Goal: Information Seeking & Learning: Learn about a topic

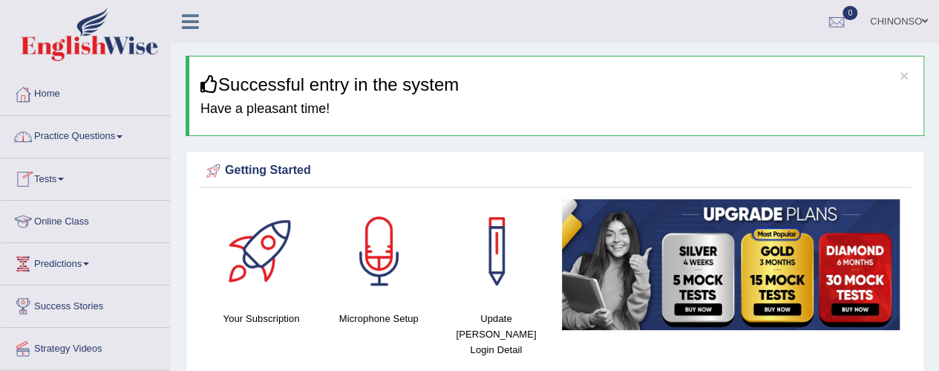
click at [71, 128] on link "Practice Questions" at bounding box center [85, 134] width 169 height 37
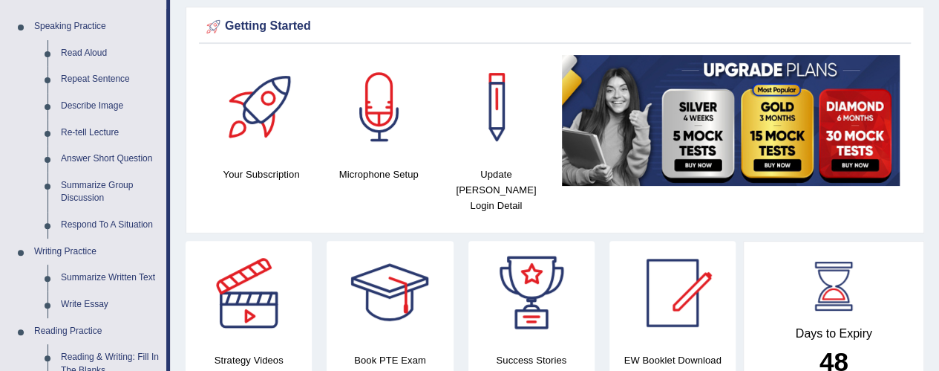
scroll to position [147, 0]
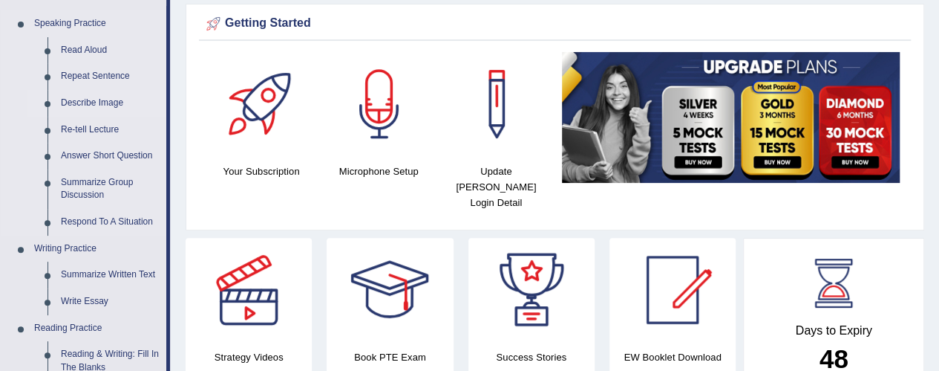
click at [76, 105] on link "Describe Image" at bounding box center [110, 103] width 112 height 27
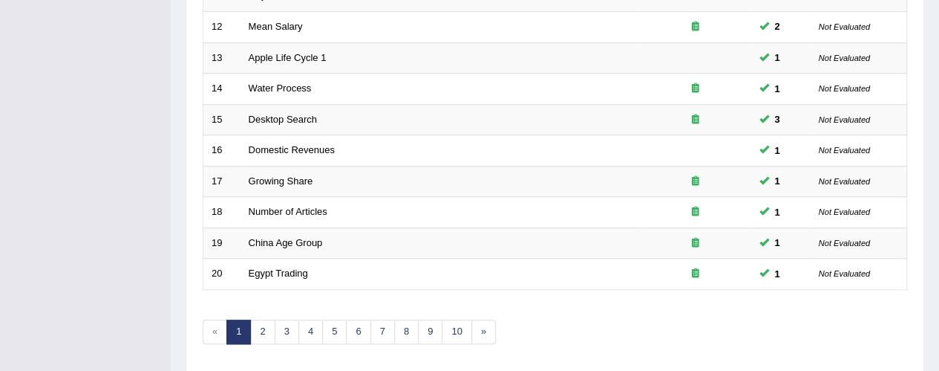
scroll to position [605, 0]
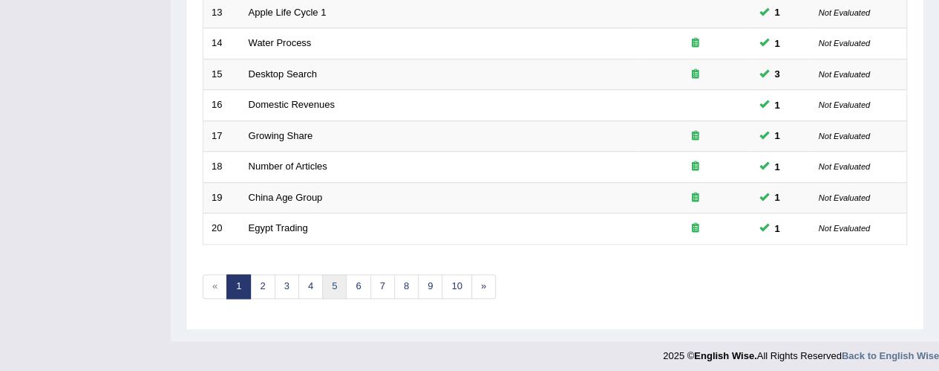
click at [330, 283] on link "5" at bounding box center [334, 286] width 25 height 25
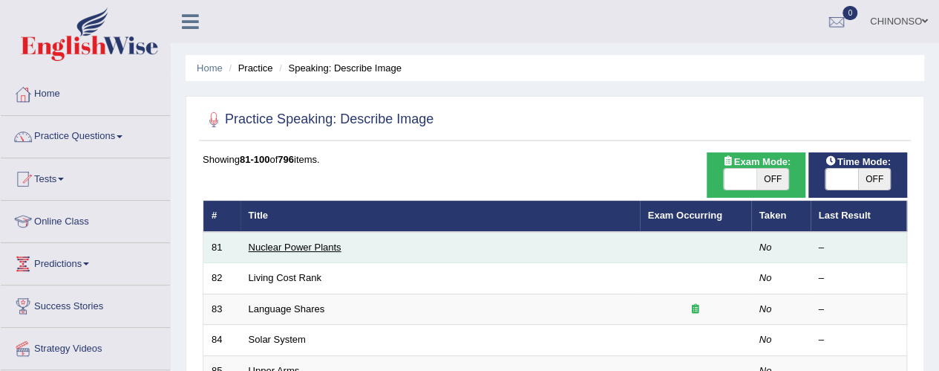
click at [263, 244] on link "Nuclear Power Plants" at bounding box center [295, 246] width 93 height 11
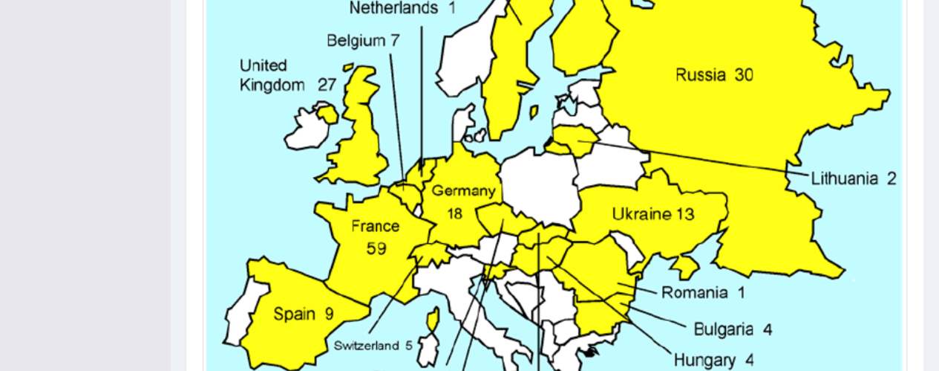
scroll to position [495, 0]
click at [356, 219] on img at bounding box center [554, 155] width 697 height 636
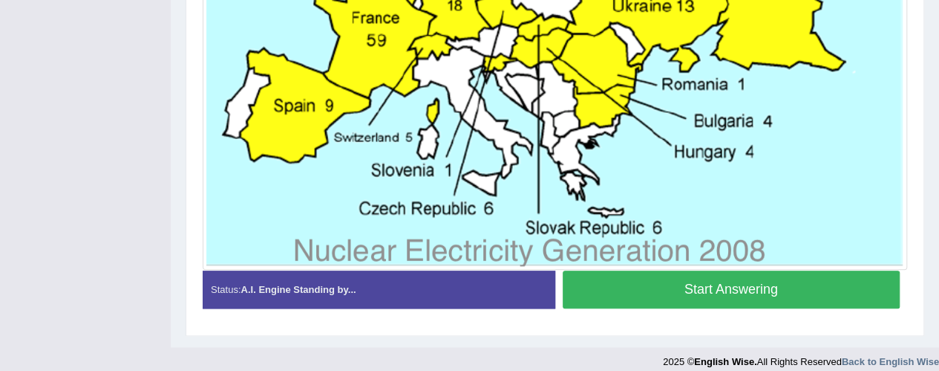
scroll to position [713, 0]
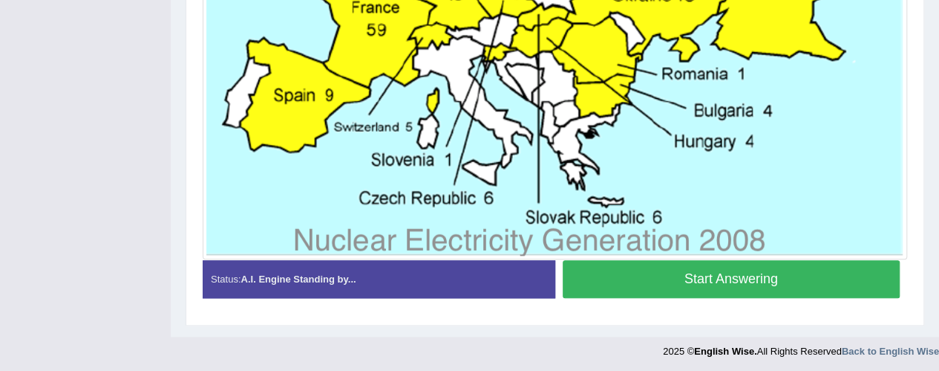
click at [699, 274] on button "Start Answering" at bounding box center [732, 279] width 338 height 38
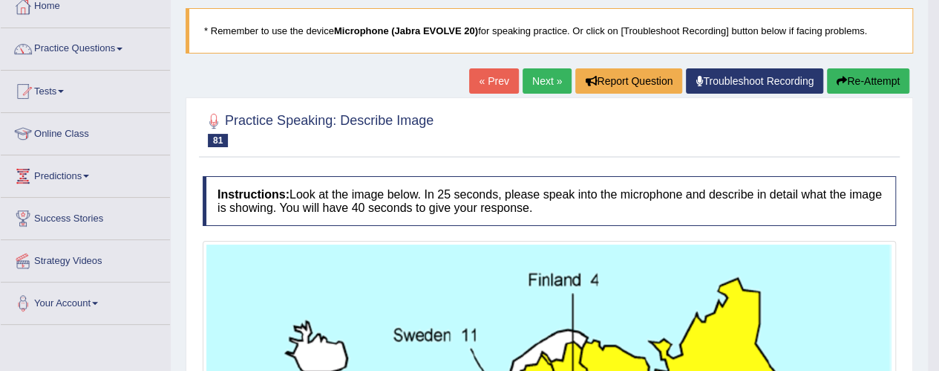
scroll to position [85, 0]
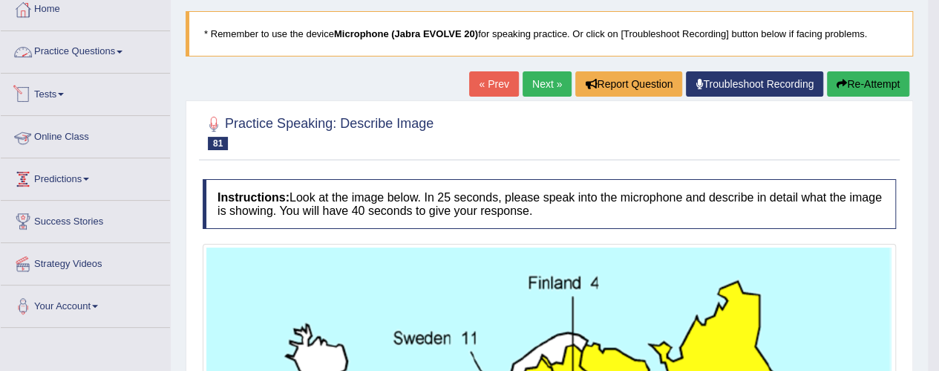
click at [111, 51] on link "Practice Questions" at bounding box center [85, 49] width 169 height 37
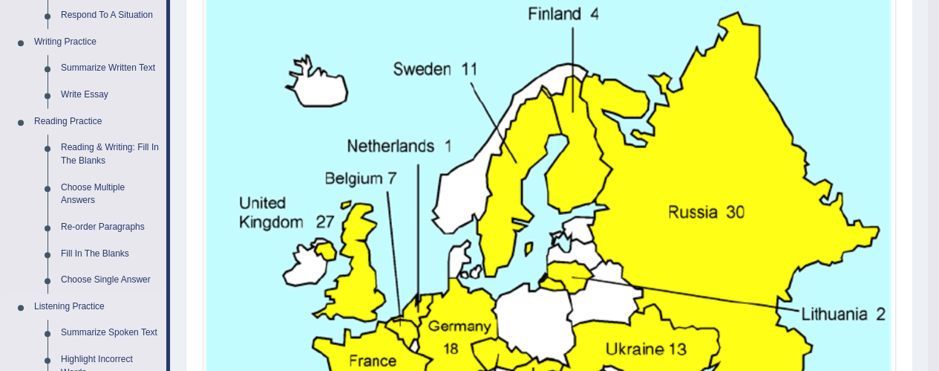
scroll to position [353, 0]
click at [92, 225] on link "Re-order Paragraphs" at bounding box center [110, 227] width 112 height 27
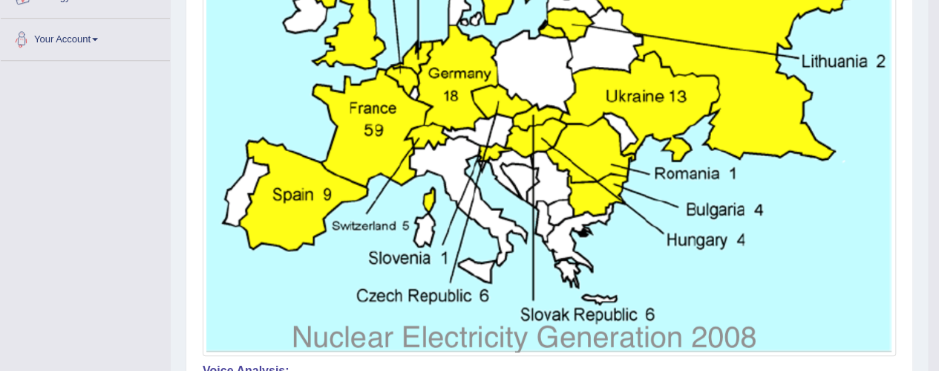
scroll to position [1017, 0]
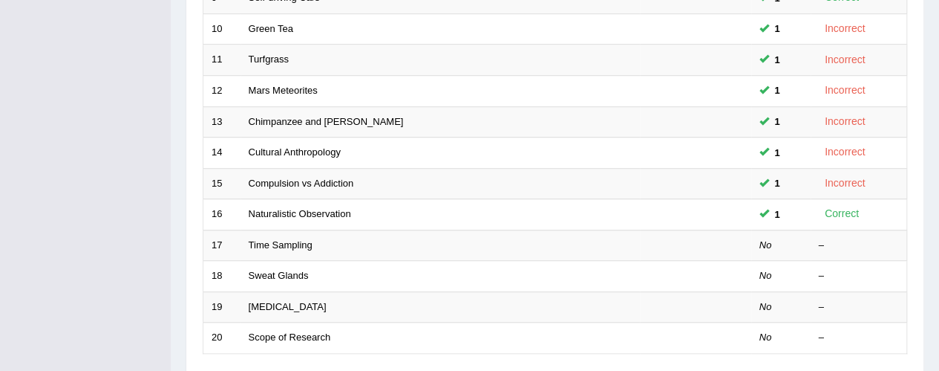
scroll to position [509, 0]
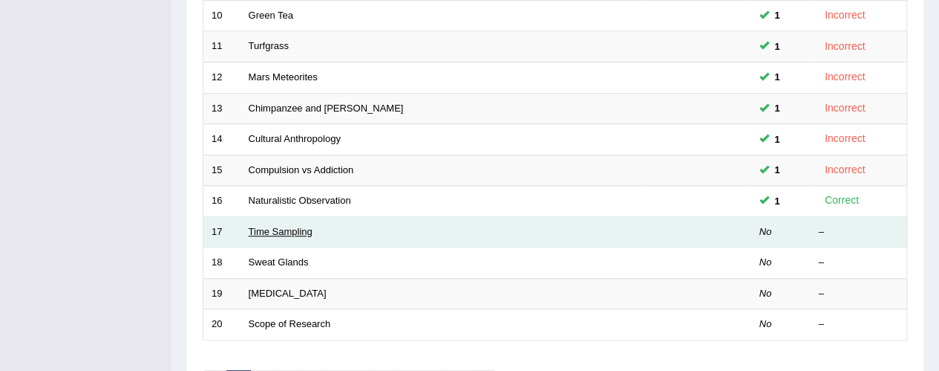
click at [298, 228] on link "Time Sampling" at bounding box center [281, 231] width 64 height 11
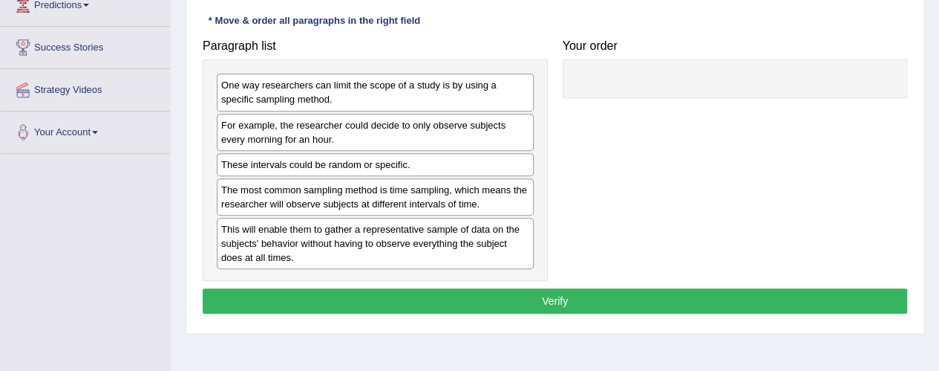
scroll to position [258, 0]
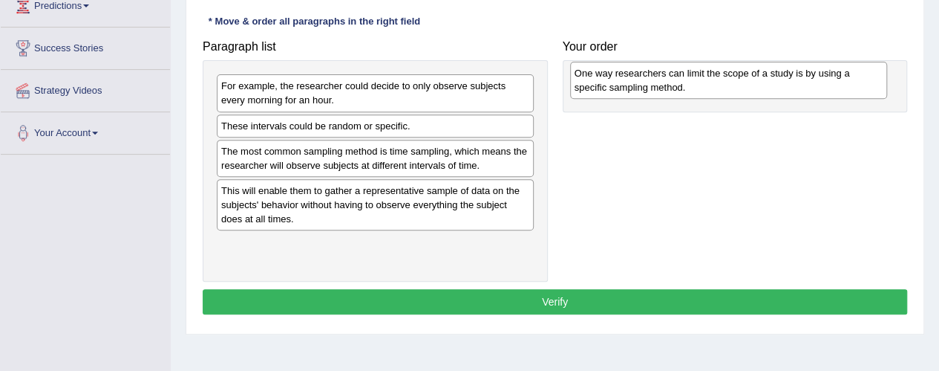
drag, startPoint x: 248, startPoint y: 91, endPoint x: 601, endPoint y: 79, distance: 353.7
click at [601, 79] on div "One way researchers can limit the scope of a study is by using a specific sampl…" at bounding box center [728, 80] width 317 height 37
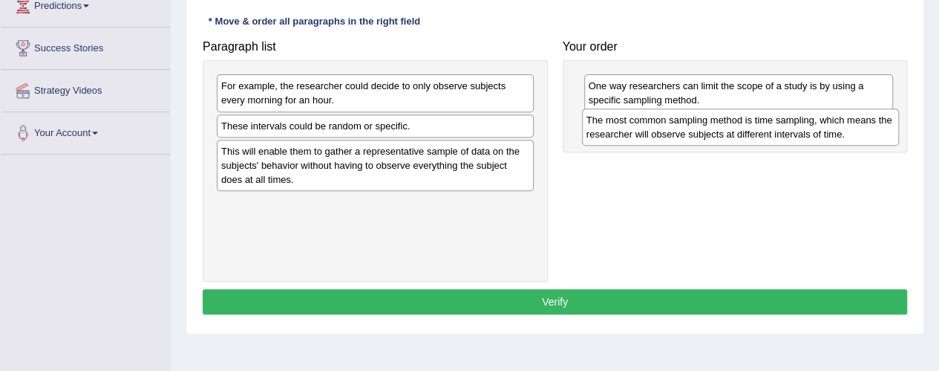
drag, startPoint x: 328, startPoint y: 160, endPoint x: 694, endPoint y: 131, distance: 366.5
click at [694, 131] on div "The most common sampling method is time sampling, which means the researcher wi…" at bounding box center [740, 126] width 317 height 37
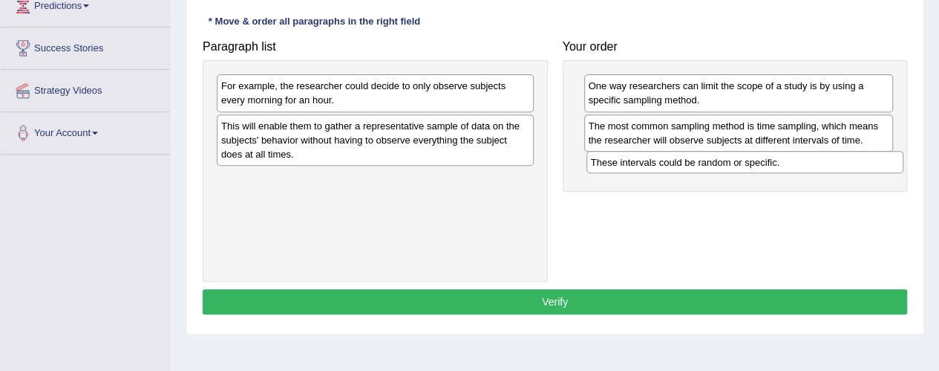
drag, startPoint x: 331, startPoint y: 125, endPoint x: 702, endPoint y: 161, distance: 373.0
click at [702, 161] on div "These intervals could be random or specific." at bounding box center [745, 162] width 317 height 22
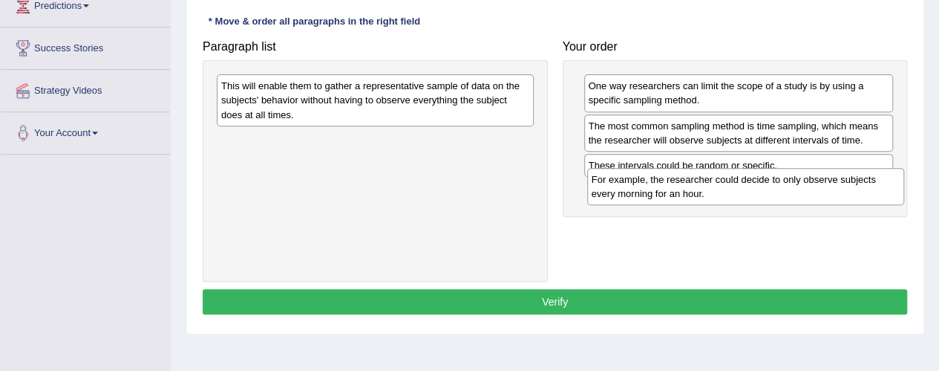
drag, startPoint x: 281, startPoint y: 97, endPoint x: 652, endPoint y: 189, distance: 381.8
click at [652, 189] on div "For example, the researcher could decide to only observe subjects every morning…" at bounding box center [745, 186] width 317 height 37
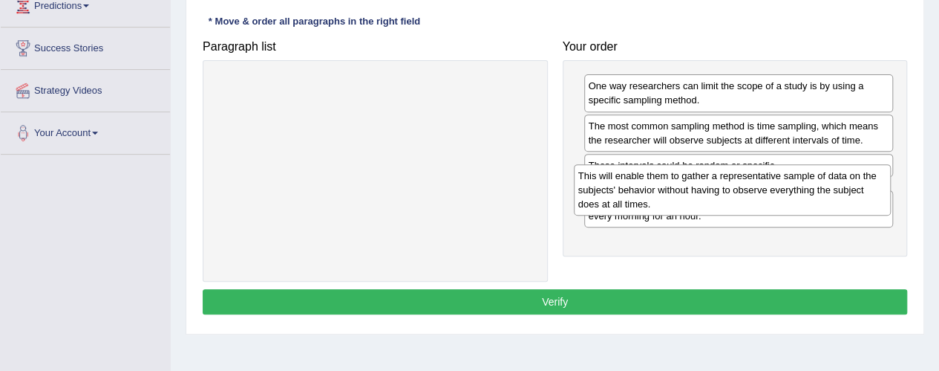
drag, startPoint x: 281, startPoint y: 101, endPoint x: 638, endPoint y: 191, distance: 368.3
click at [638, 191] on div "This will enable them to gather a representative sample of data on the subjects…" at bounding box center [732, 189] width 317 height 51
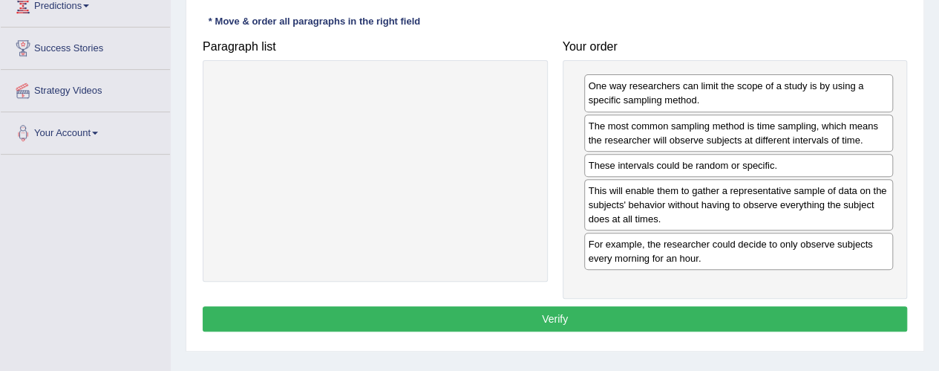
click at [552, 310] on button "Verify" at bounding box center [555, 318] width 705 height 25
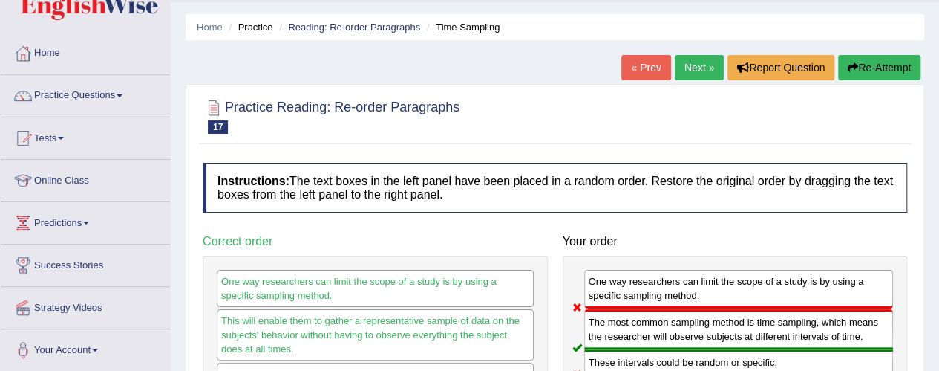
scroll to position [0, 0]
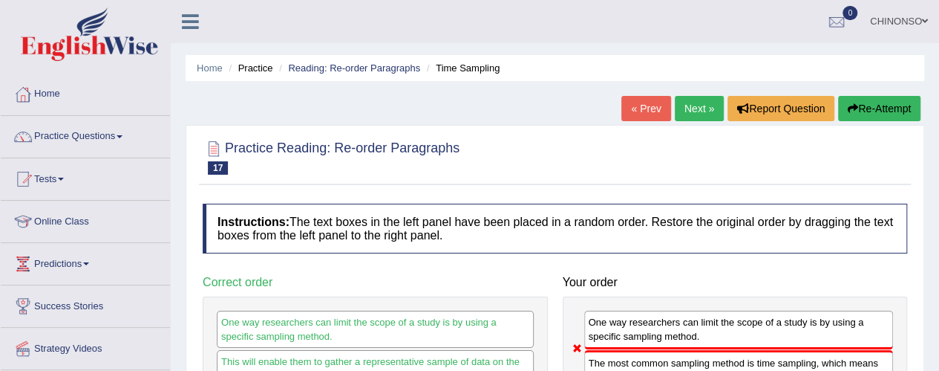
click at [698, 107] on link "Next »" at bounding box center [699, 108] width 49 height 25
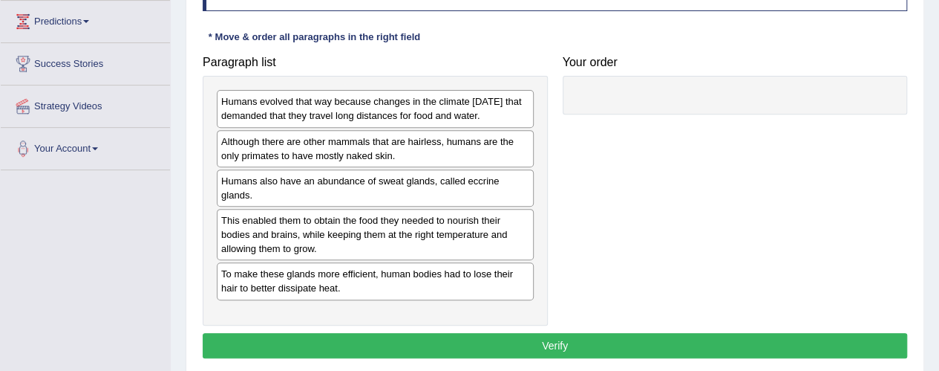
scroll to position [243, 0]
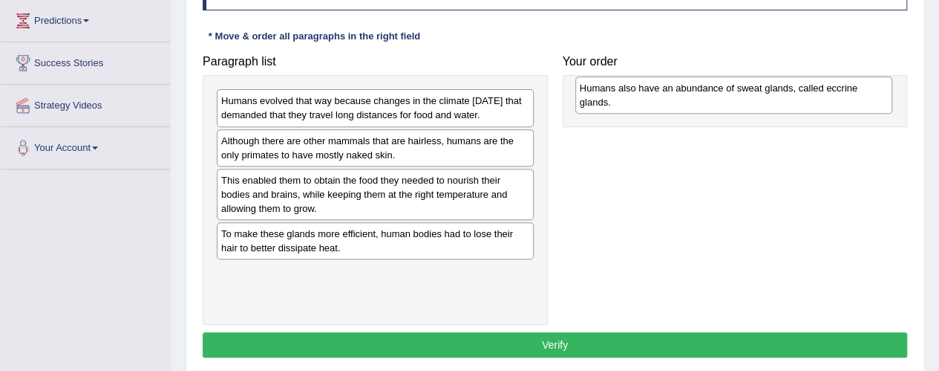
drag, startPoint x: 342, startPoint y: 207, endPoint x: 699, endPoint y: 103, distance: 372.7
click at [699, 103] on div "Humans also have an abundance of sweat glands, called eccrine glands." at bounding box center [733, 94] width 317 height 37
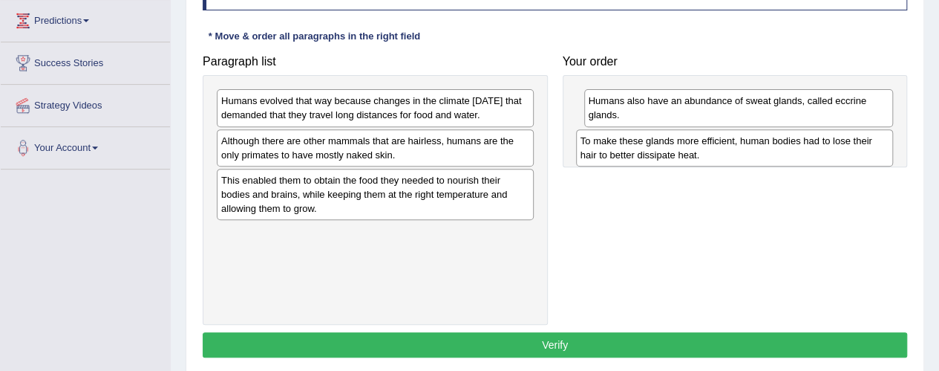
drag, startPoint x: 348, startPoint y: 262, endPoint x: 705, endPoint y: 154, distance: 373.8
click at [705, 154] on div "To make these glands more efficient, human bodies had to lose their hair to bet…" at bounding box center [734, 147] width 317 height 37
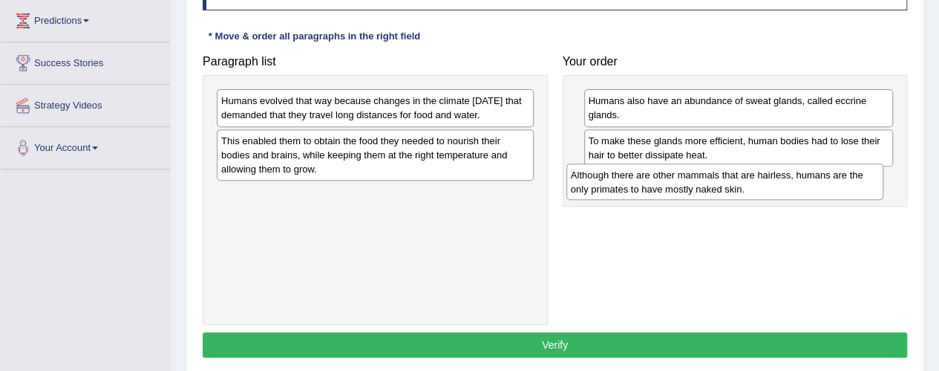
drag, startPoint x: 334, startPoint y: 162, endPoint x: 686, endPoint y: 180, distance: 352.5
click at [686, 180] on div "Although there are other mammals that are hairless, humans are the only primate…" at bounding box center [725, 181] width 317 height 37
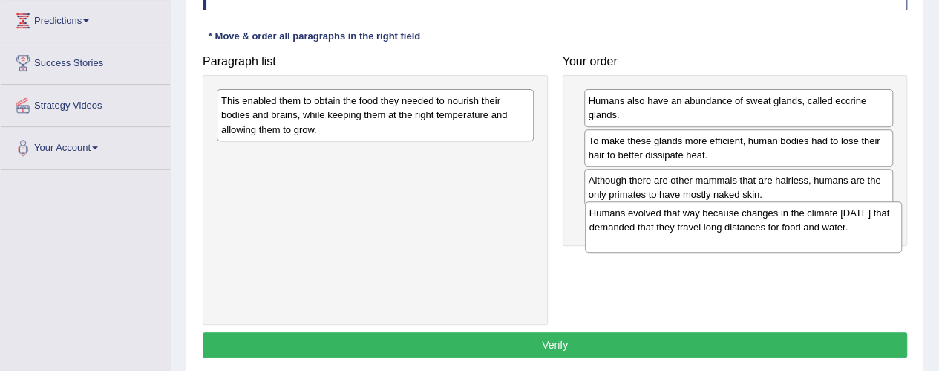
drag, startPoint x: 404, startPoint y: 110, endPoint x: 772, endPoint y: 221, distance: 384.6
click at [772, 221] on div "Humans evolved that way because changes in the climate 200,000 years ago that d…" at bounding box center [743, 226] width 317 height 51
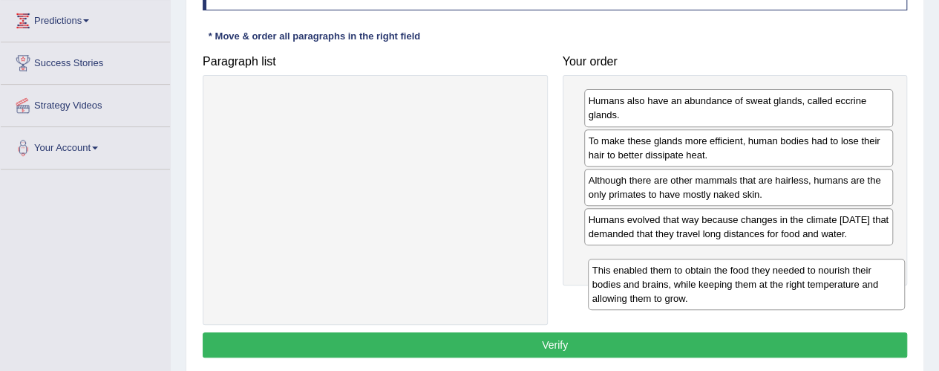
drag, startPoint x: 370, startPoint y: 118, endPoint x: 741, endPoint y: 287, distance: 408.1
click at [741, 287] on div "This enabled them to obtain the food they needed to nourish their bodies and br…" at bounding box center [746, 283] width 317 height 51
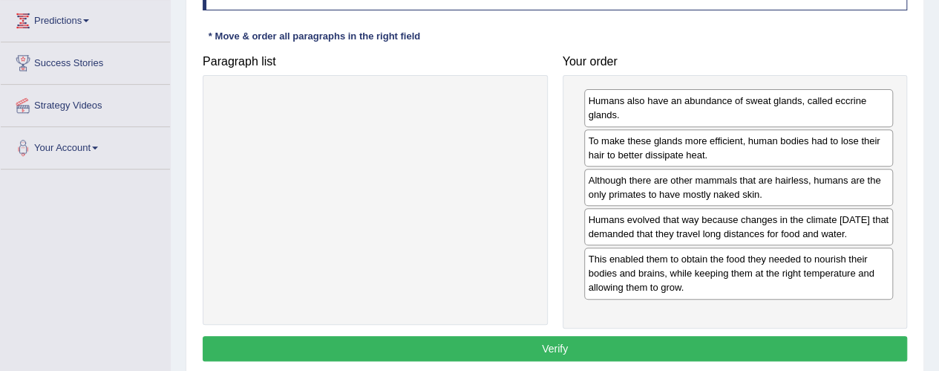
click at [552, 355] on button "Verify" at bounding box center [555, 348] width 705 height 25
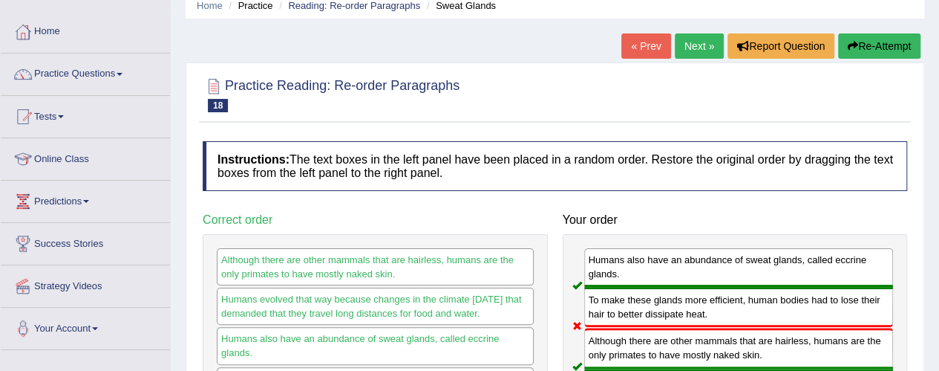
scroll to position [0, 0]
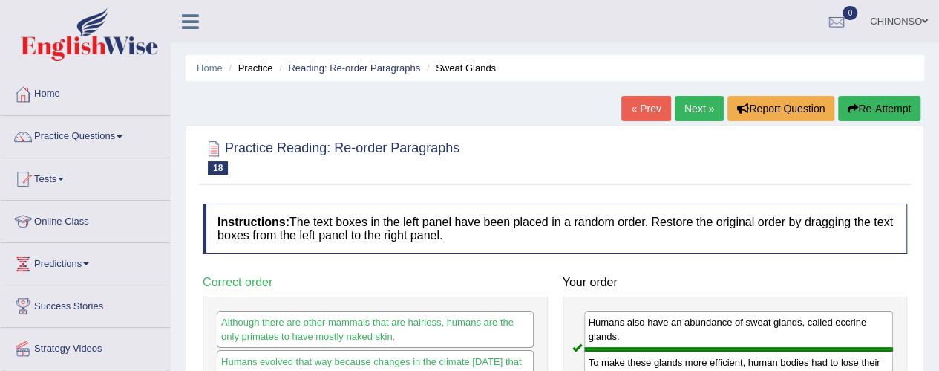
click at [694, 110] on link "Next »" at bounding box center [699, 108] width 49 height 25
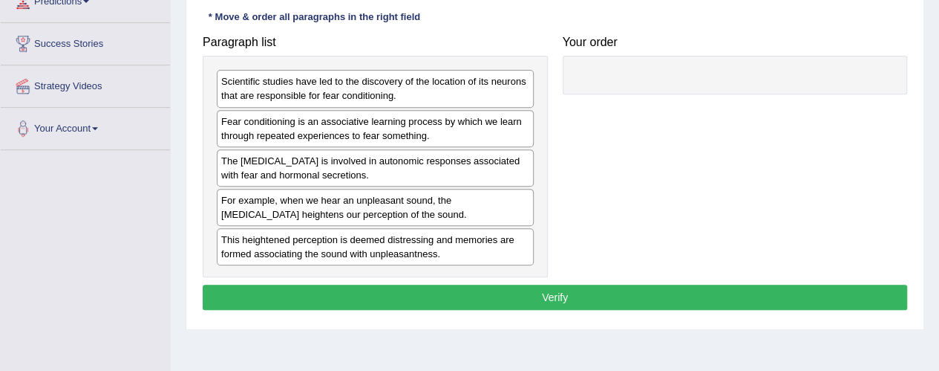
scroll to position [263, 0]
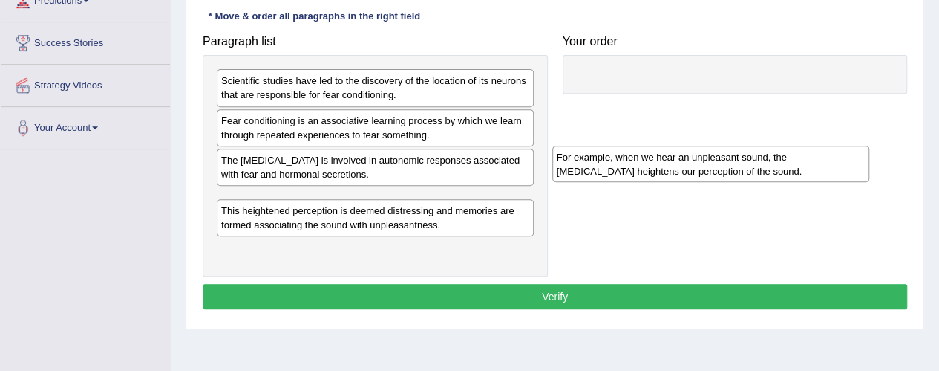
drag, startPoint x: 336, startPoint y: 201, endPoint x: 664, endPoint y: 94, distance: 345.2
click at [664, 146] on div "For example, when we hear an unpleasant sound, the amygdala heightens our perce…" at bounding box center [710, 164] width 317 height 37
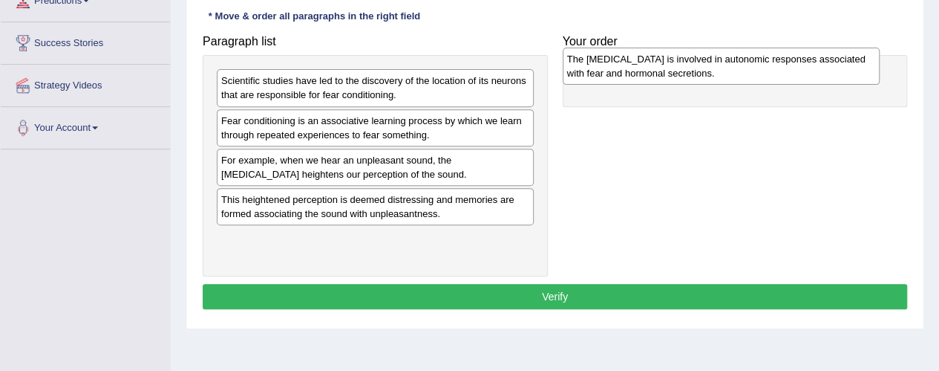
drag, startPoint x: 352, startPoint y: 179, endPoint x: 698, endPoint y: 79, distance: 360.1
click at [698, 79] on div "The amygdala is involved in autonomic responses associated with fear and hormon…" at bounding box center [721, 66] width 317 height 37
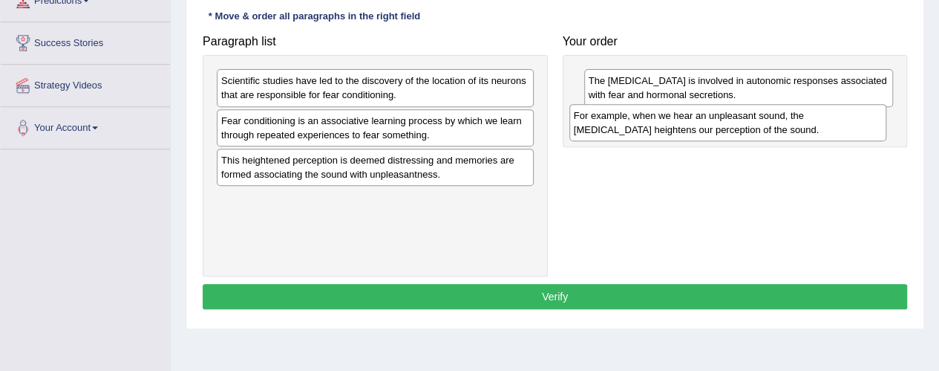
drag, startPoint x: 242, startPoint y: 176, endPoint x: 595, endPoint y: 133, distance: 355.3
click at [595, 133] on div "For example, when we hear an unpleasant sound, the amygdala heightens our perce…" at bounding box center [728, 122] width 317 height 37
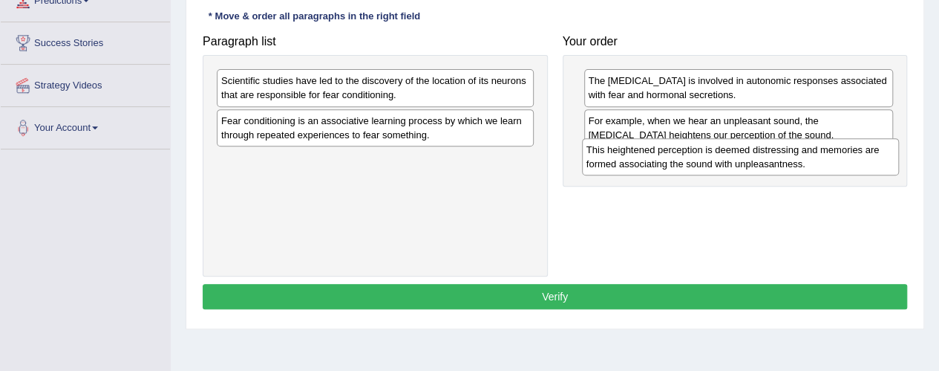
drag, startPoint x: 362, startPoint y: 167, endPoint x: 727, endPoint y: 158, distance: 365.5
click at [727, 158] on div "This heightened perception is deemed distressing and memories are formed associ…" at bounding box center [740, 156] width 317 height 37
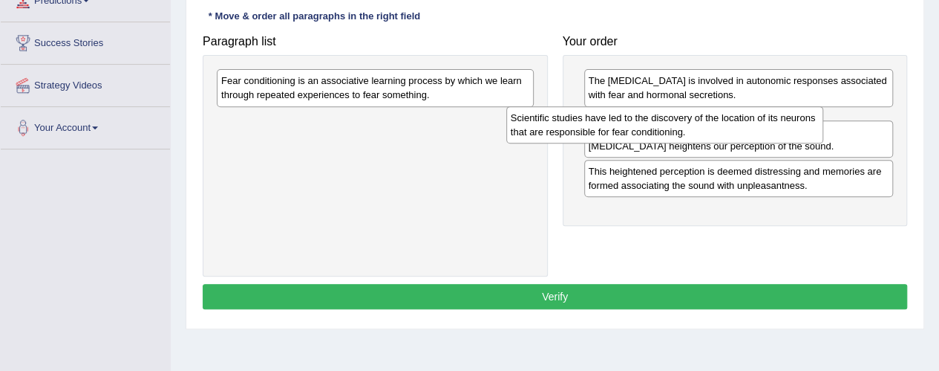
drag, startPoint x: 410, startPoint y: 99, endPoint x: 699, endPoint y: 133, distance: 291.6
click at [699, 133] on div "Scientific studies have led to the discovery of the location of its neurons tha…" at bounding box center [664, 124] width 317 height 37
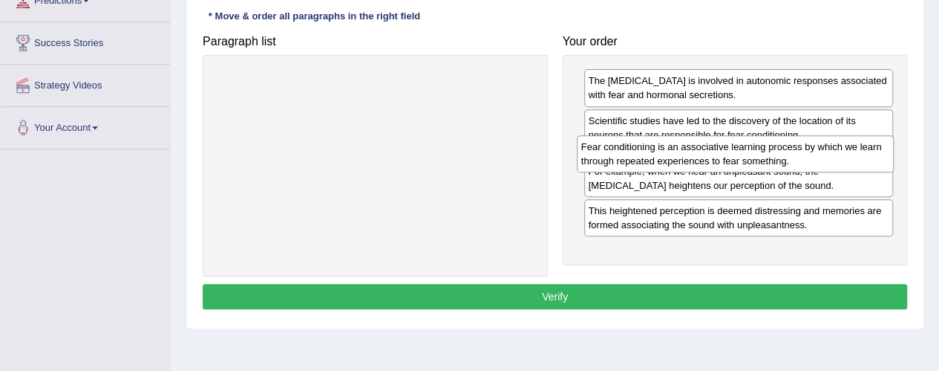
drag, startPoint x: 300, startPoint y: 82, endPoint x: 659, endPoint y: 149, distance: 365.6
click at [659, 149] on div "Fear conditioning is an associative learning process by which we learn through …" at bounding box center [735, 153] width 317 height 37
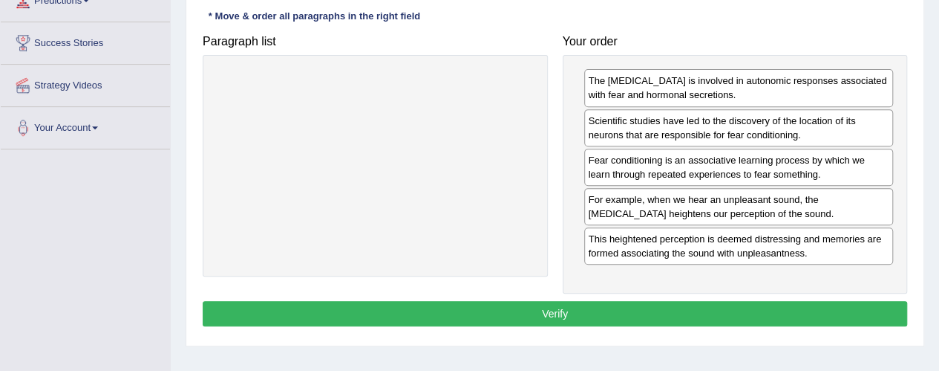
click at [565, 307] on button "Verify" at bounding box center [555, 313] width 705 height 25
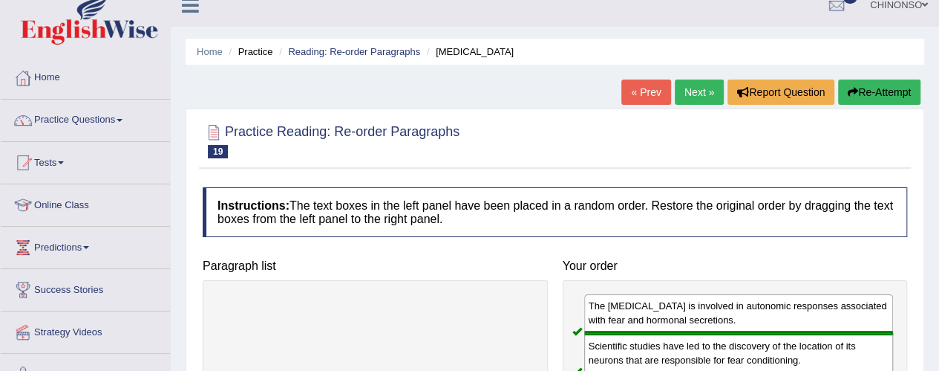
scroll to position [4, 0]
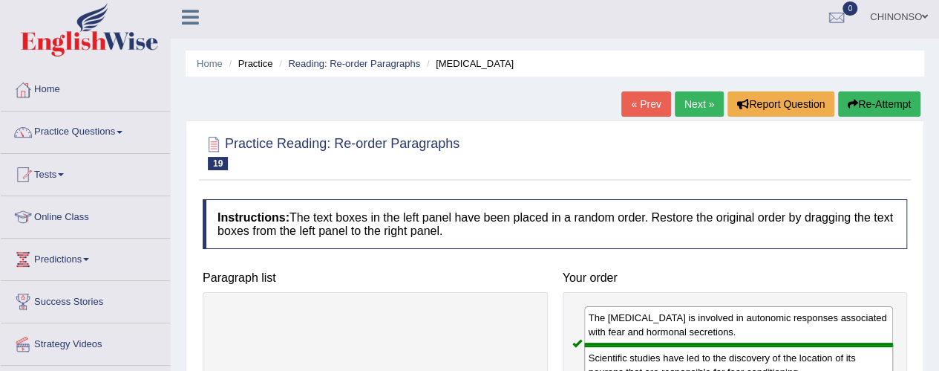
click at [702, 97] on link "Next »" at bounding box center [699, 103] width 49 height 25
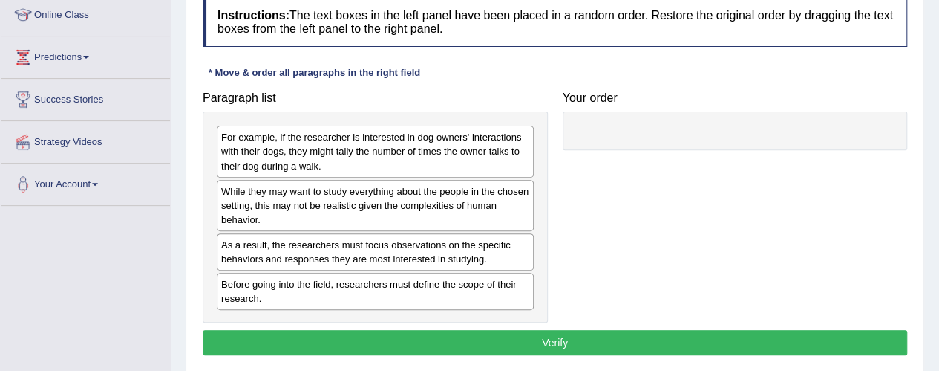
scroll to position [211, 0]
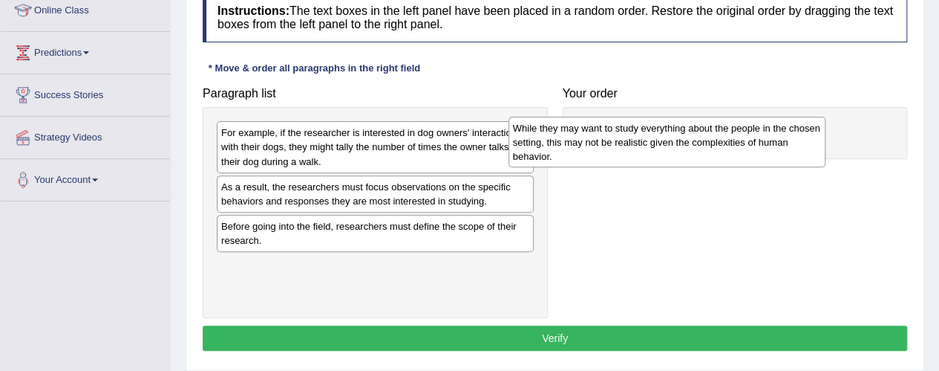
drag, startPoint x: 362, startPoint y: 213, endPoint x: 654, endPoint y: 155, distance: 297.5
click at [654, 155] on div "While they may want to study everything about the people in the chosen setting,…" at bounding box center [667, 142] width 317 height 51
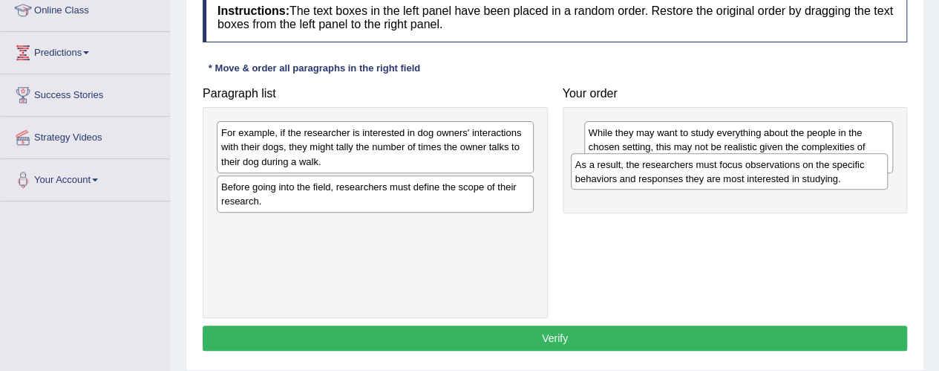
drag, startPoint x: 365, startPoint y: 203, endPoint x: 722, endPoint y: 185, distance: 357.6
click at [722, 185] on div "As a result, the researchers must focus observations on the specific behaviors …" at bounding box center [729, 171] width 317 height 37
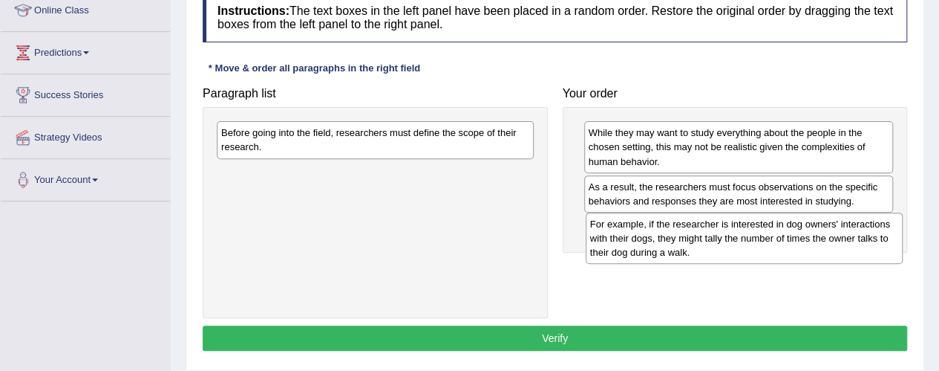
drag, startPoint x: 303, startPoint y: 160, endPoint x: 672, endPoint y: 250, distance: 380.0
click at [672, 250] on div "For example, if the researcher is interested in dog owners' interactions with t…" at bounding box center [744, 237] width 317 height 51
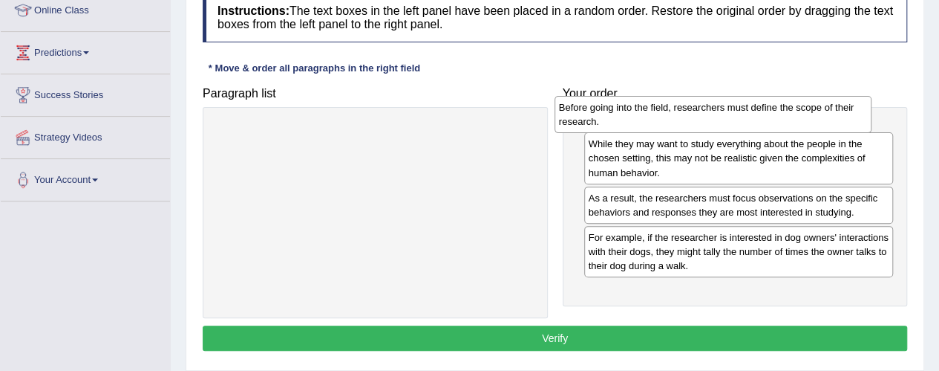
drag, startPoint x: 450, startPoint y: 142, endPoint x: 789, endPoint y: 117, distance: 339.6
click at [789, 117] on div "Before going into the field, researchers must define the scope of their researc…" at bounding box center [713, 114] width 317 height 37
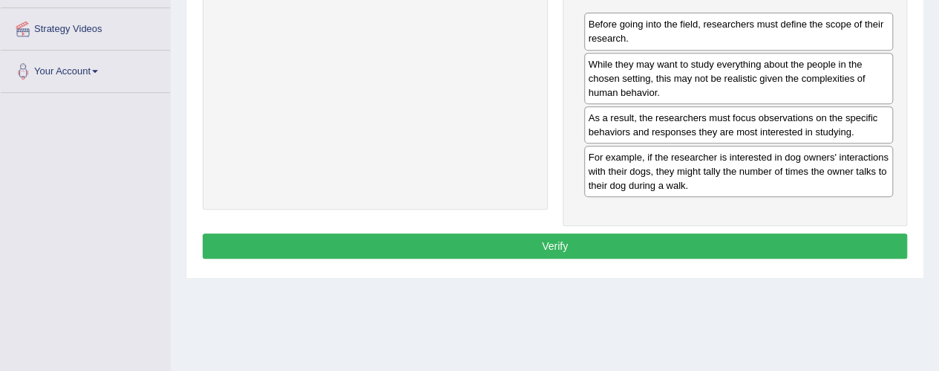
scroll to position [321, 0]
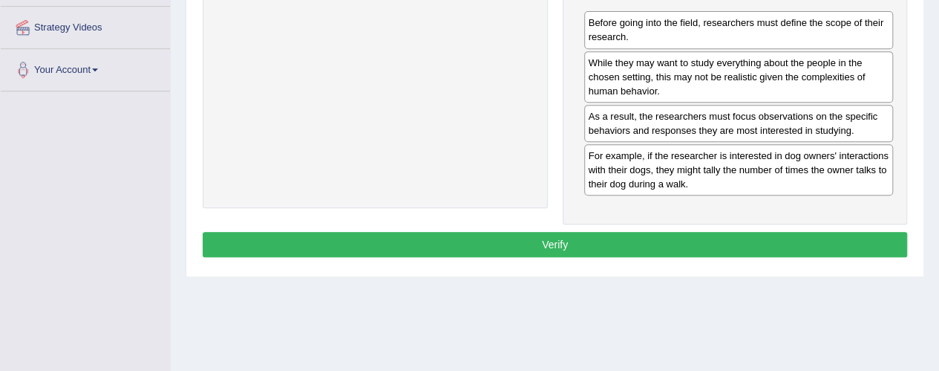
click at [645, 237] on button "Verify" at bounding box center [555, 244] width 705 height 25
